Goal: Task Accomplishment & Management: Manage account settings

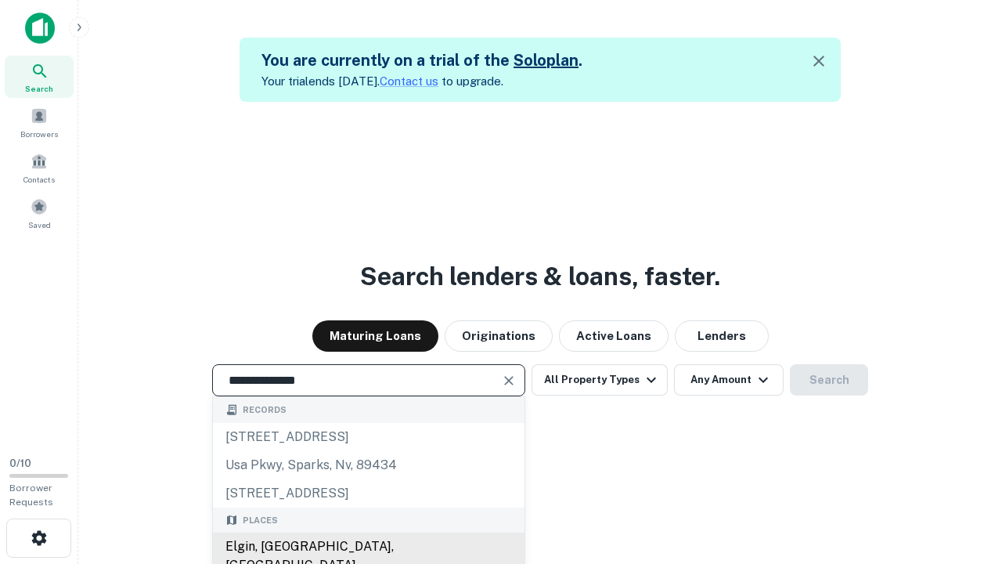
click at [368, 547] on div "Elgin, [GEOGRAPHIC_DATA], [GEOGRAPHIC_DATA]" at bounding box center [369, 556] width 312 height 47
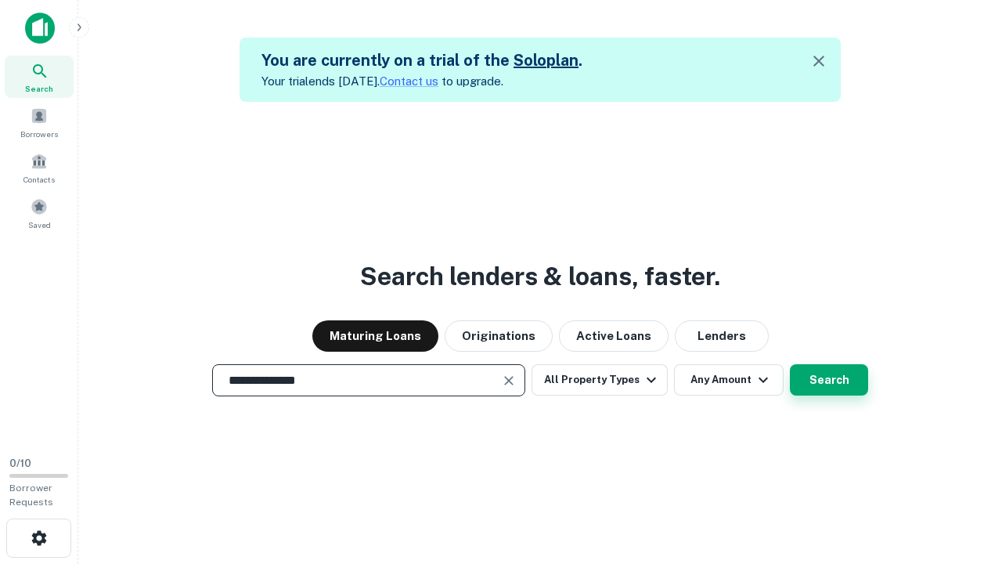
type input "**********"
click at [790, 364] on button "Search" at bounding box center [829, 379] width 78 height 31
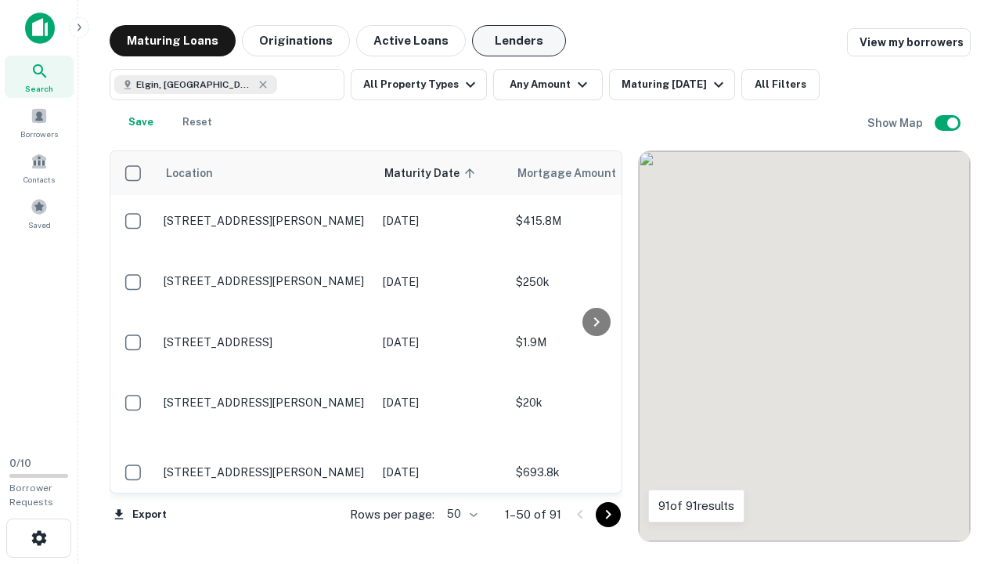
click at [519, 41] on button "Lenders" at bounding box center [519, 40] width 94 height 31
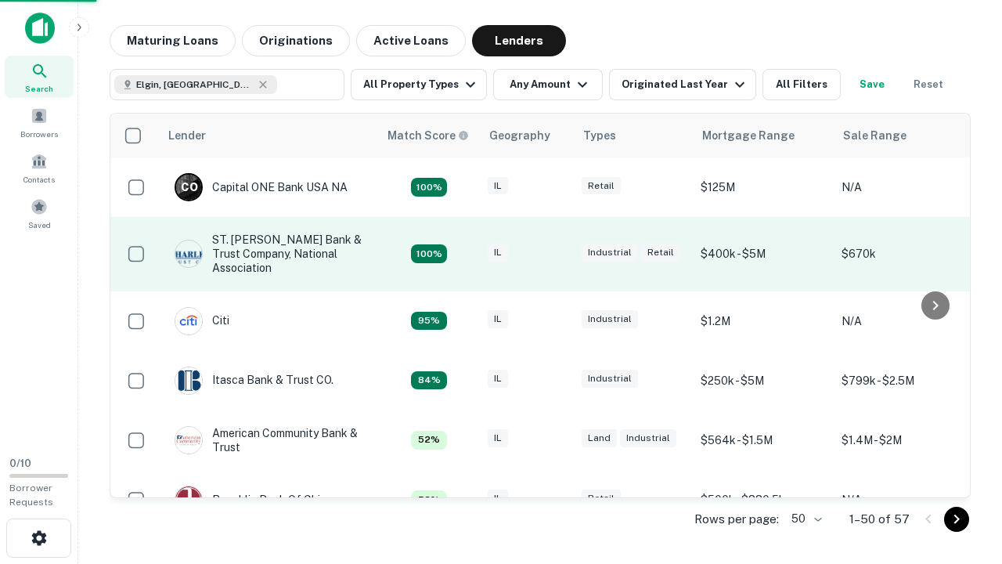
click at [556, 254] on div "IL" at bounding box center [527, 254] width 78 height 21
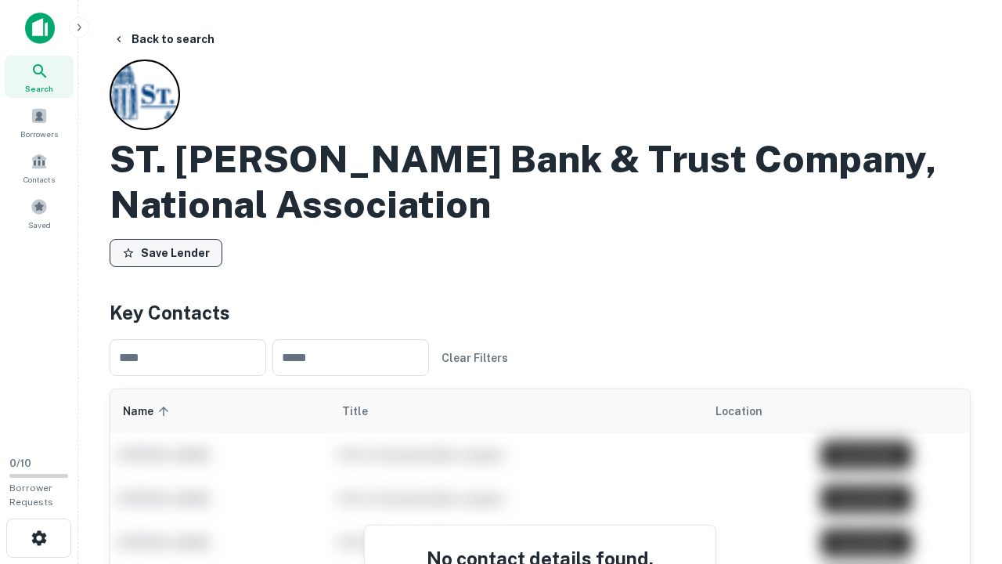
click at [166, 253] on button "Save Lender" at bounding box center [166, 253] width 113 height 28
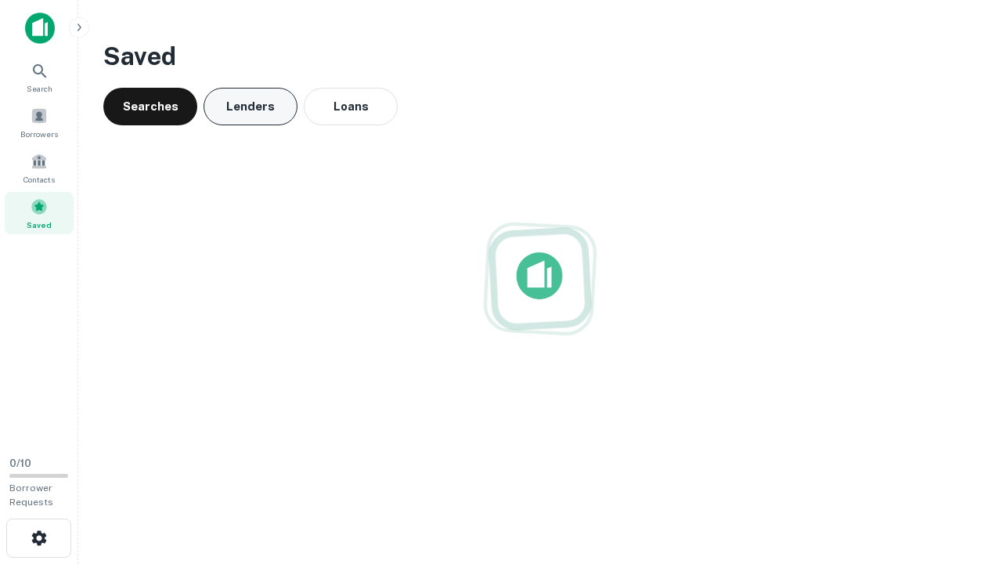
click at [251, 107] on button "Lenders" at bounding box center [251, 107] width 94 height 38
